Goal: Navigation & Orientation: Go to known website

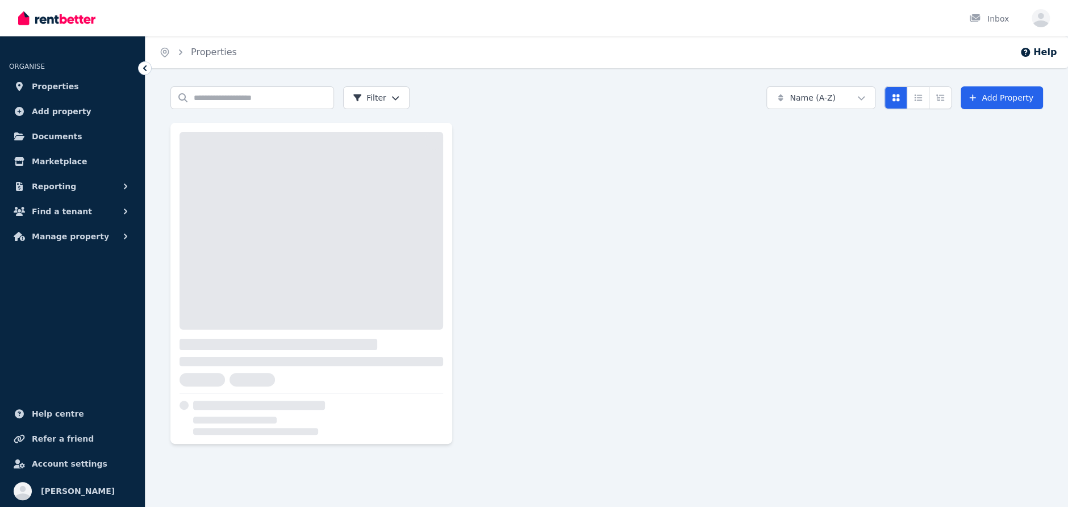
click at [51, 15] on img at bounding box center [56, 18] width 77 height 17
